Goal: Task Accomplishment & Management: Use online tool/utility

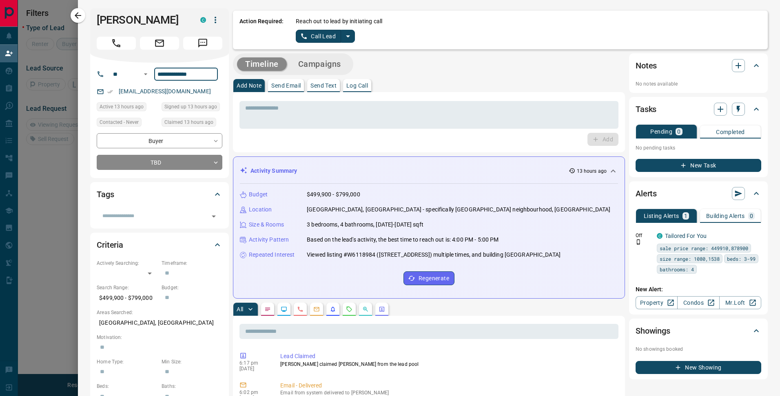
scroll to position [49, 605]
click at [345, 38] on icon "split button" at bounding box center [348, 36] width 10 height 10
click at [331, 67] on li "Log Manual Call" at bounding box center [324, 64] width 50 height 12
click at [332, 39] on button "Log Manual Call" at bounding box center [323, 36] width 54 height 13
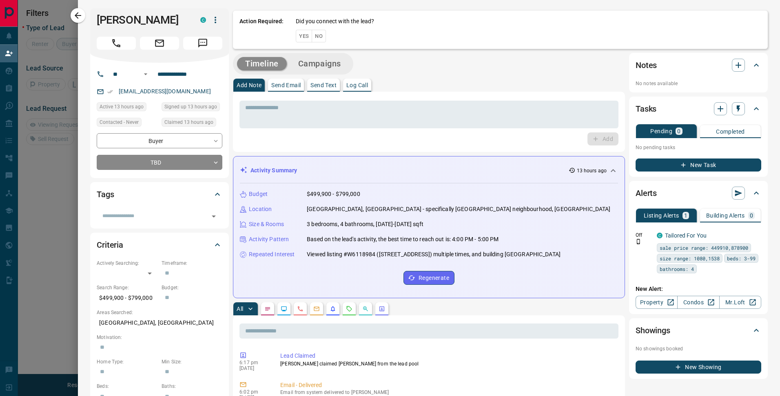
click at [301, 37] on button "Yes" at bounding box center [304, 36] width 16 height 13
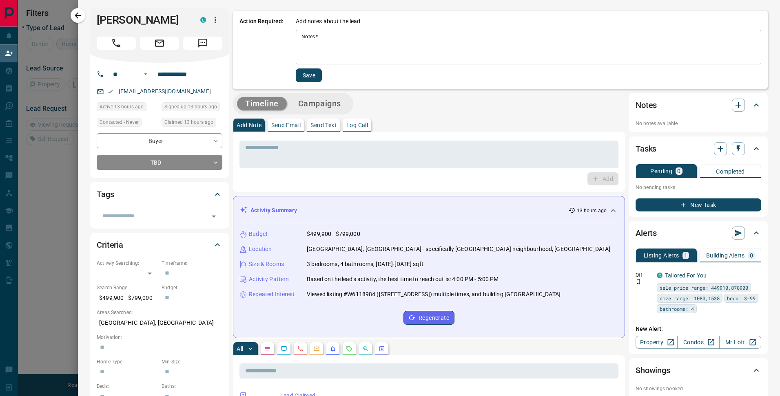
click at [328, 42] on textarea "Notes   *" at bounding box center [528, 47] width 454 height 28
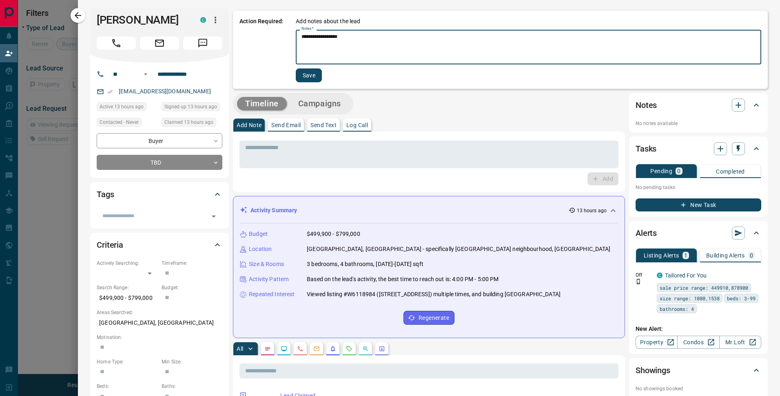
type textarea "**********"
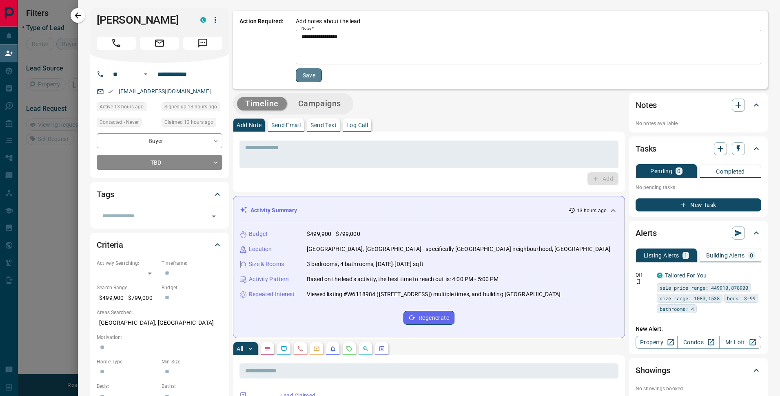
click at [308, 77] on button "Save" at bounding box center [309, 75] width 26 height 14
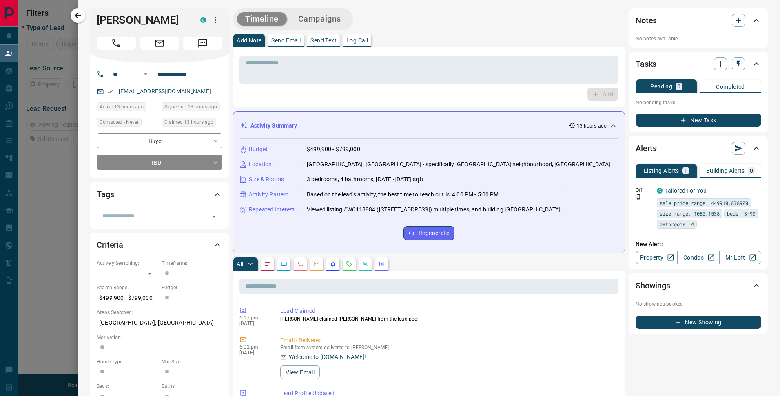
click at [40, 185] on div at bounding box center [390, 198] width 780 height 396
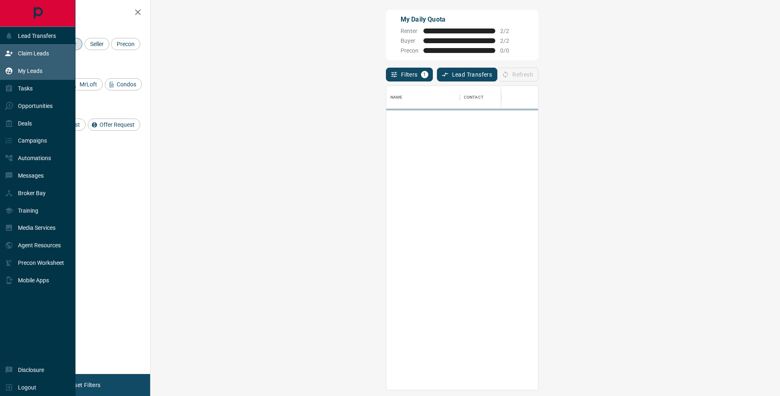
scroll to position [298, 605]
